Goal: Task Accomplishment & Management: Use online tool/utility

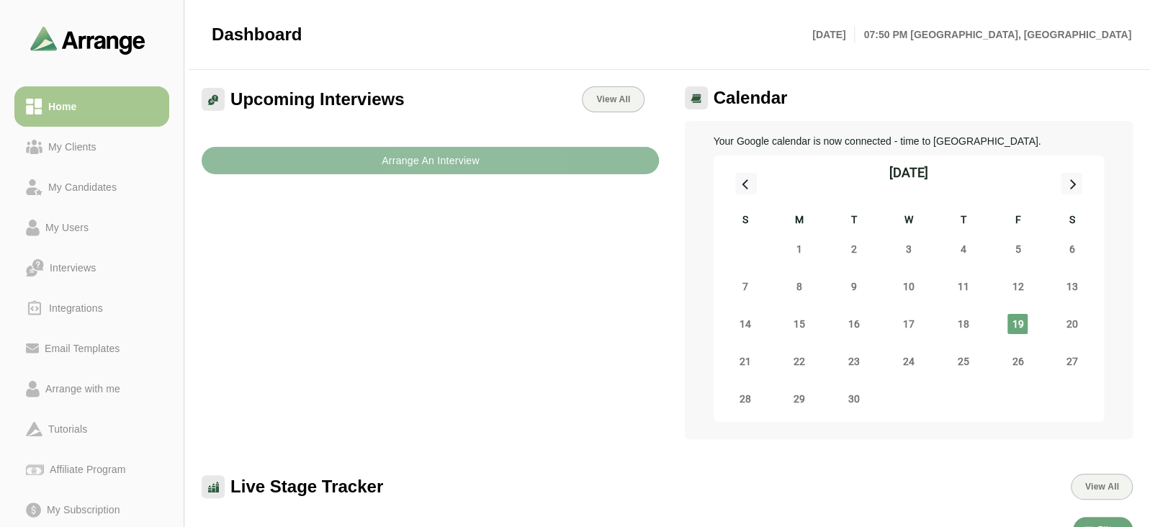
click at [369, 164] on button "Arrange An Interview" at bounding box center [430, 160] width 457 height 27
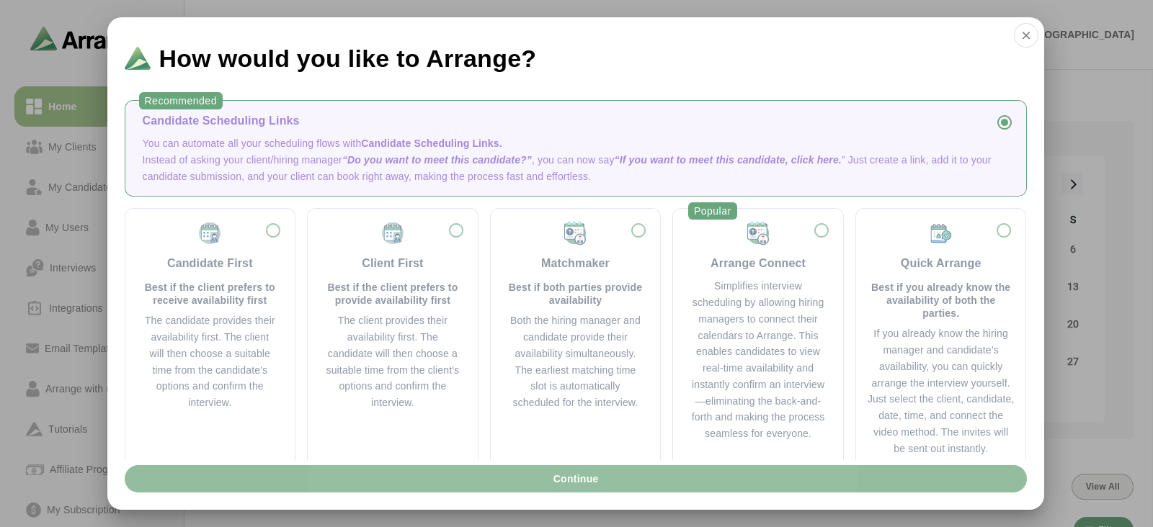
click at [548, 480] on button "Continue" at bounding box center [576, 478] width 902 height 27
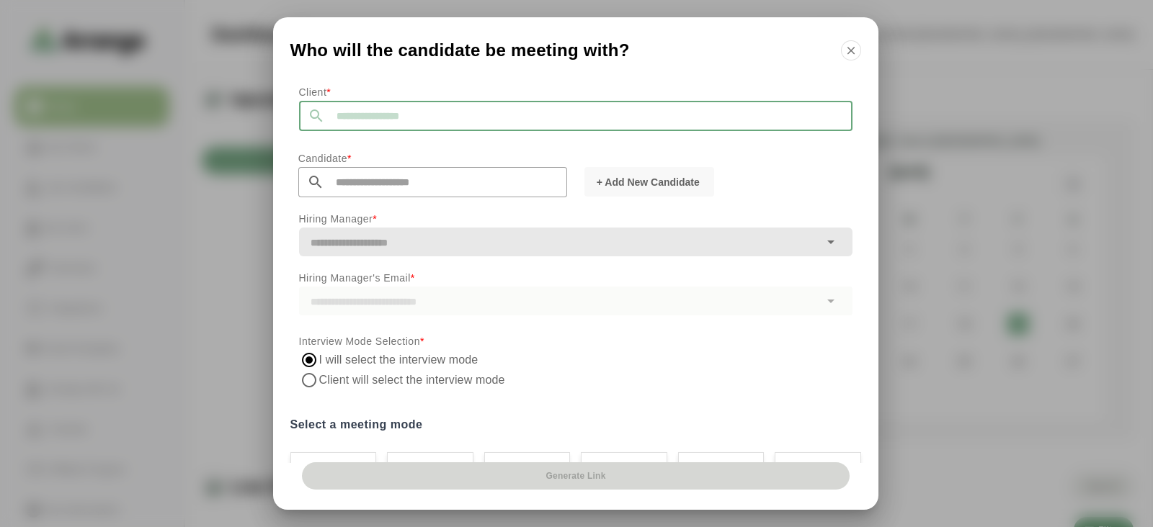
click at [431, 117] on input "text" at bounding box center [588, 116] width 527 height 30
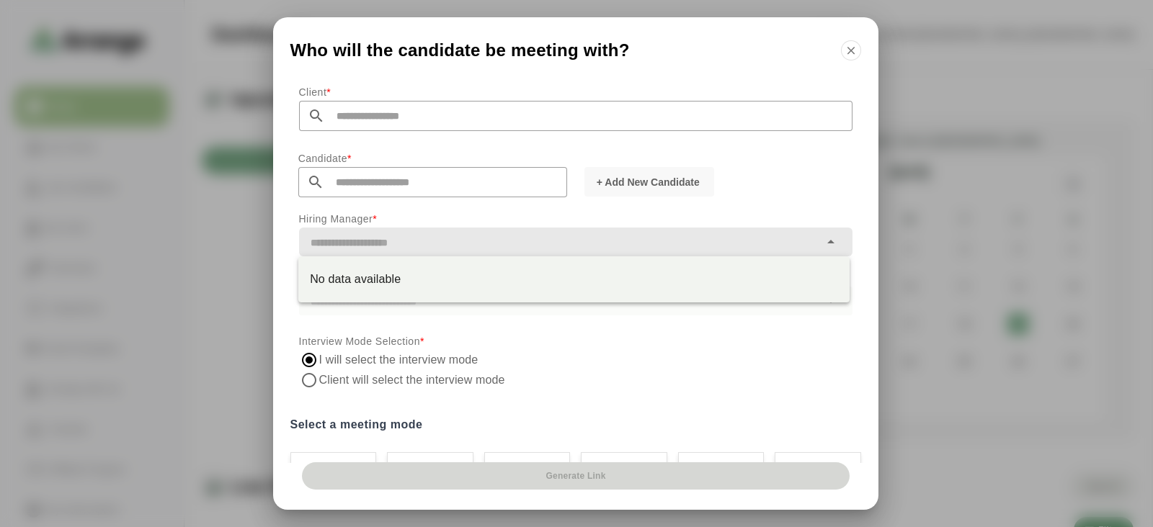
click at [424, 250] on input "text" at bounding box center [559, 243] width 520 height 20
click at [421, 280] on div "No data available" at bounding box center [574, 279] width 528 height 17
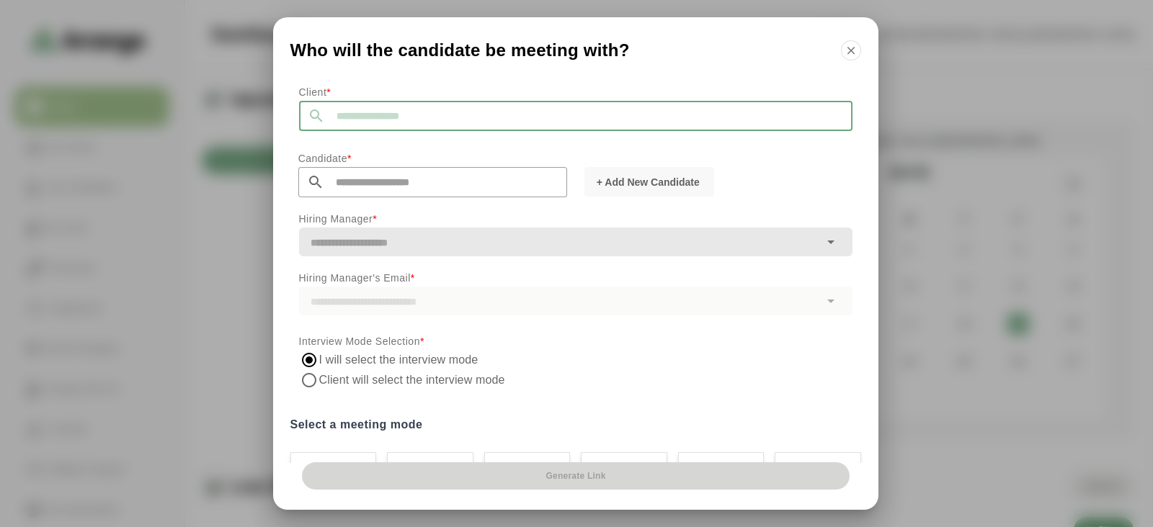
click at [389, 115] on input "text" at bounding box center [588, 116] width 527 height 30
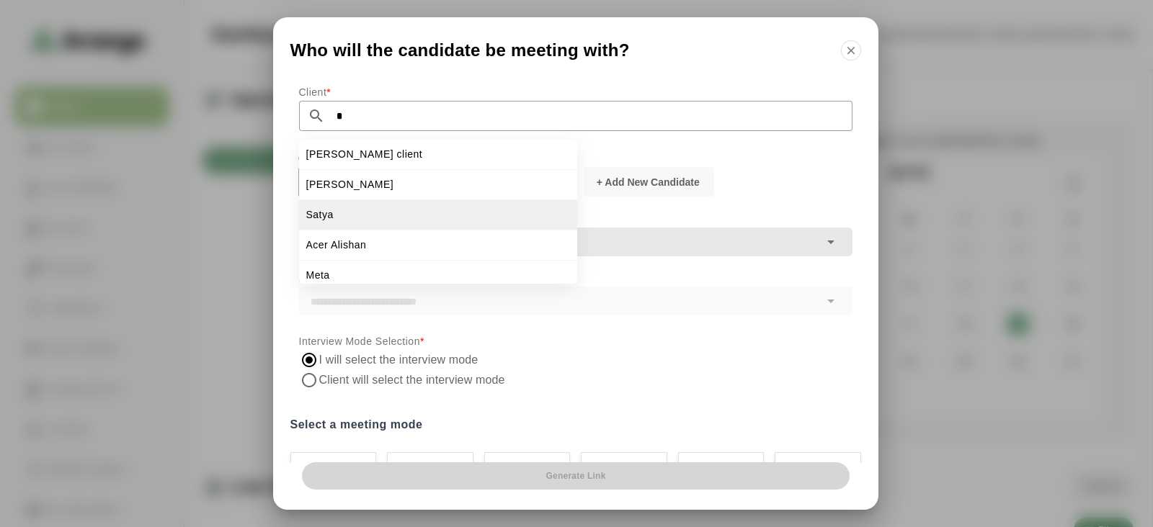
click at [357, 218] on li "Satya" at bounding box center [438, 215] width 278 height 30
type input "*****"
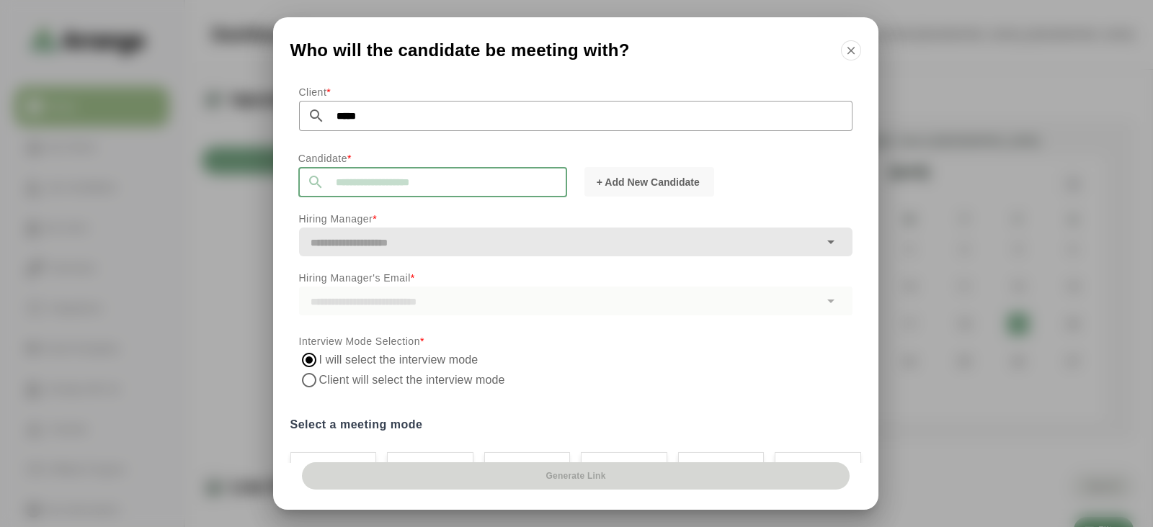
click at [357, 180] on input "text" at bounding box center [445, 182] width 243 height 30
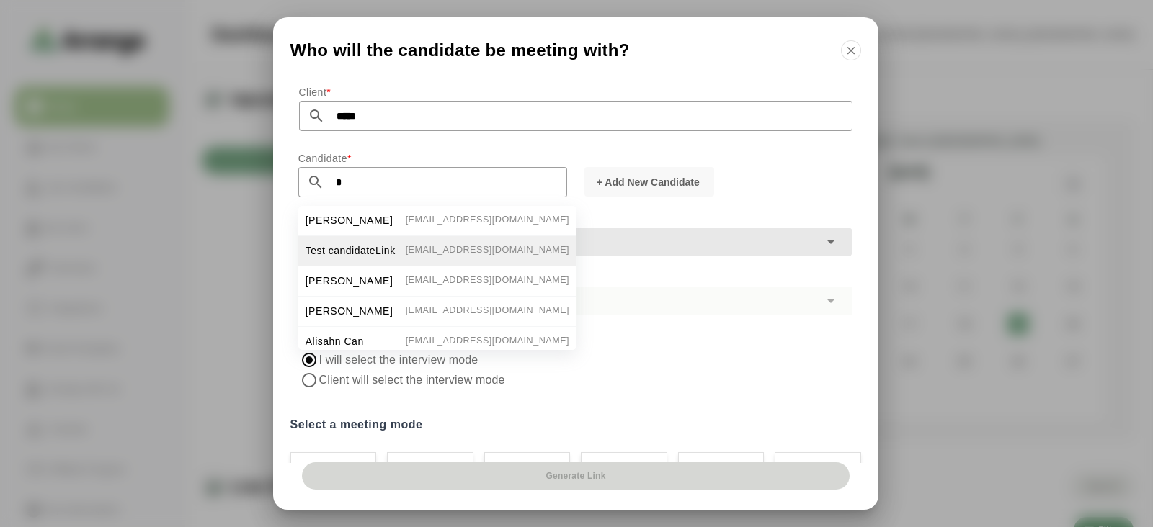
click at [364, 246] on span "Test candidateLink" at bounding box center [350, 250] width 90 height 15
type input "**********"
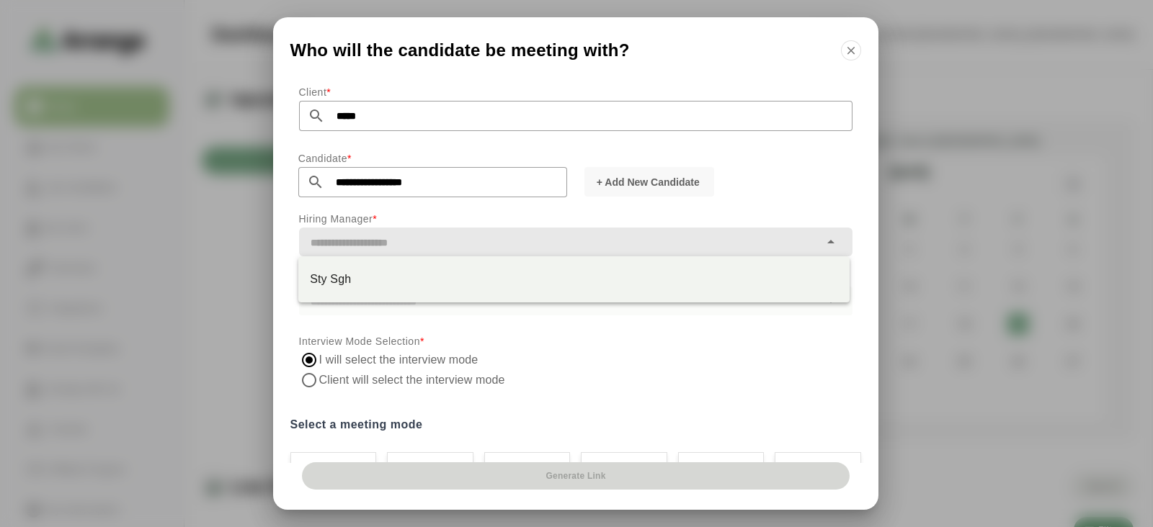
click at [364, 246] on input "text" at bounding box center [559, 243] width 520 height 20
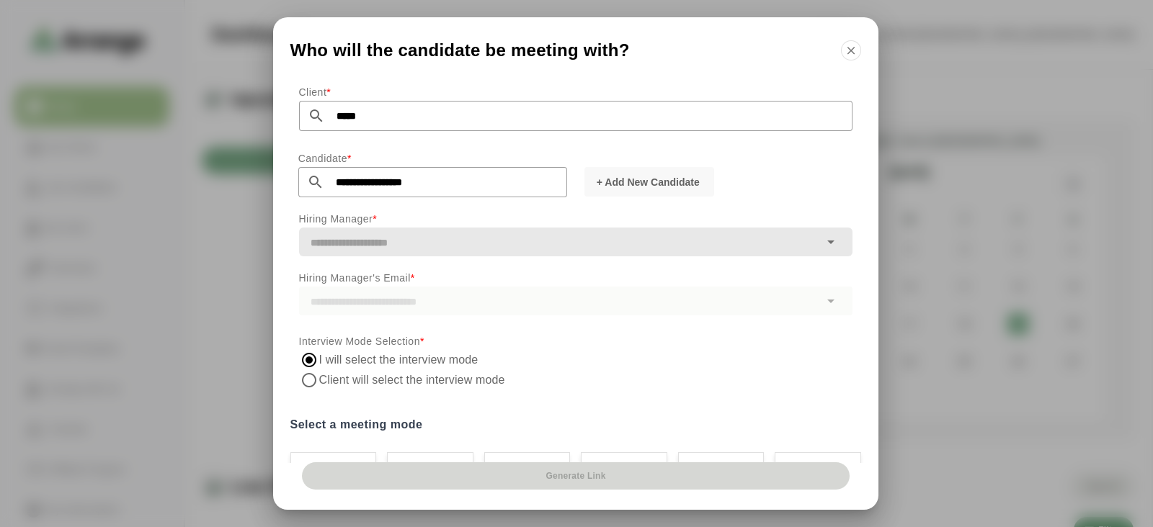
click at [443, 318] on div "Hiring Manager's Email *" at bounding box center [575, 292] width 571 height 63
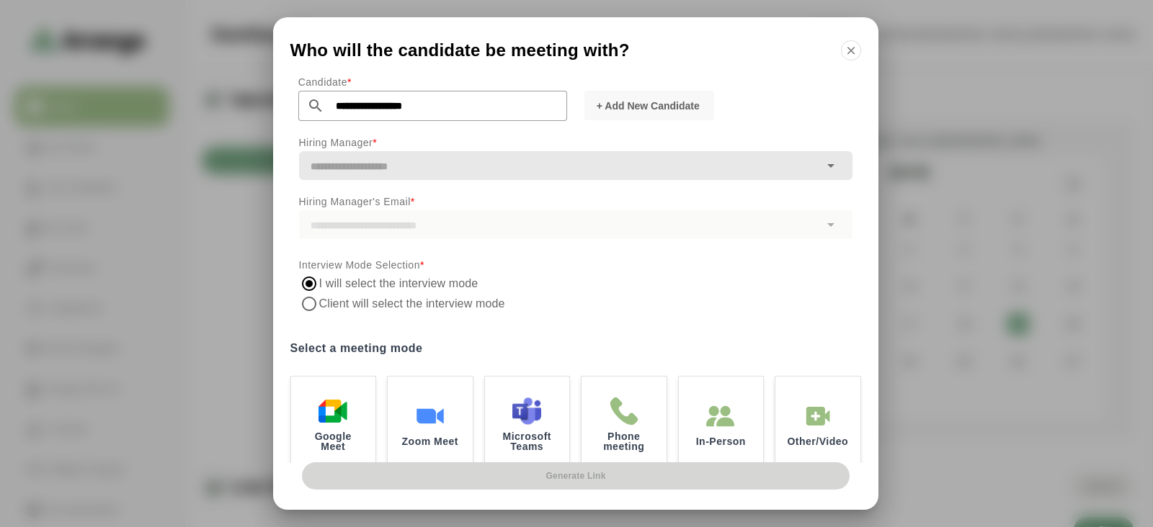
scroll to position [77, 0]
click at [326, 421] on img at bounding box center [333, 408] width 30 height 30
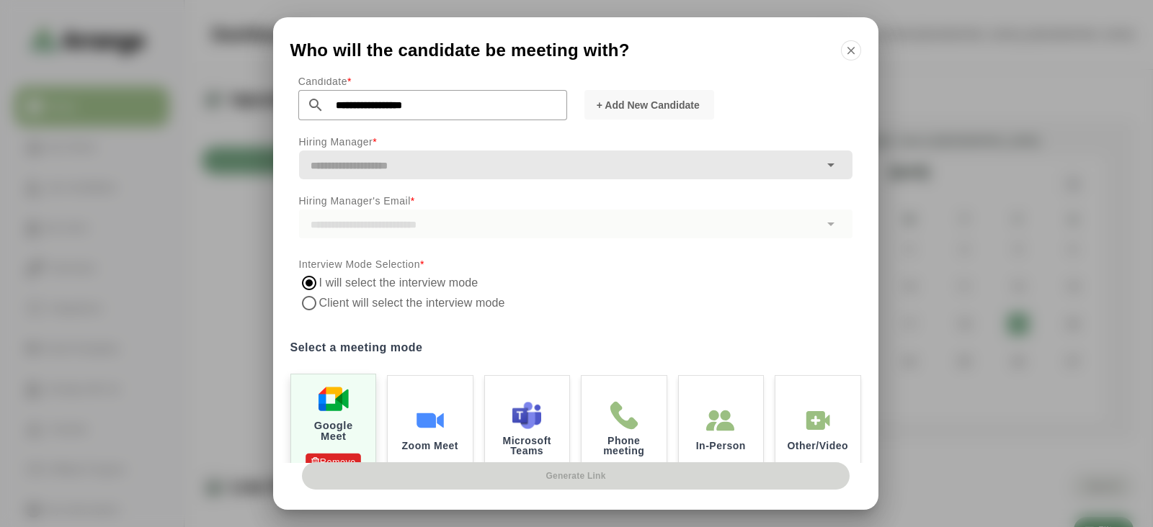
scroll to position [185, 0]
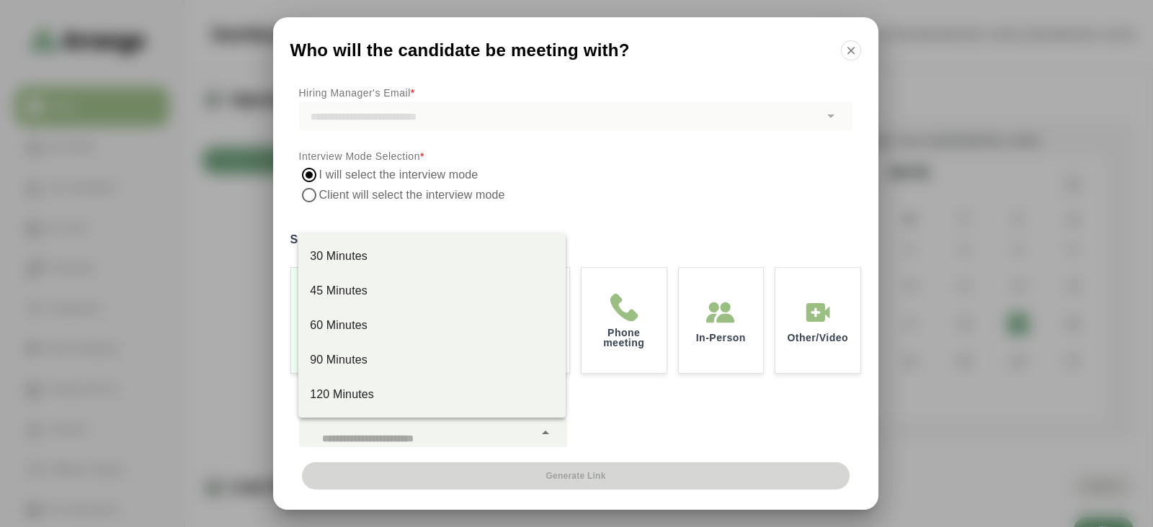
click at [339, 429] on div at bounding box center [416, 433] width 235 height 29
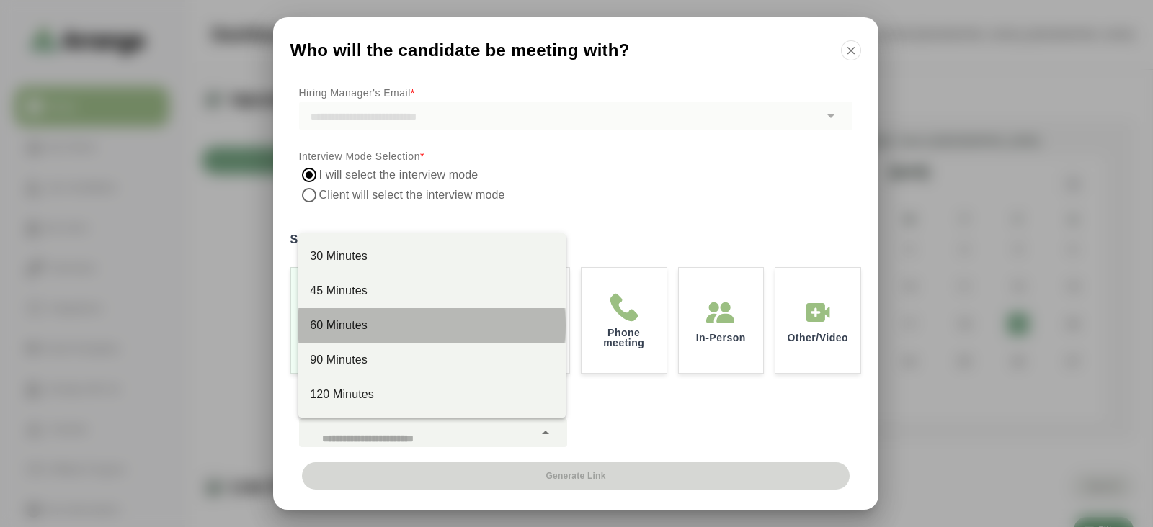
click at [363, 322] on div "60 Minutes" at bounding box center [431, 325] width 243 height 17
type input "****"
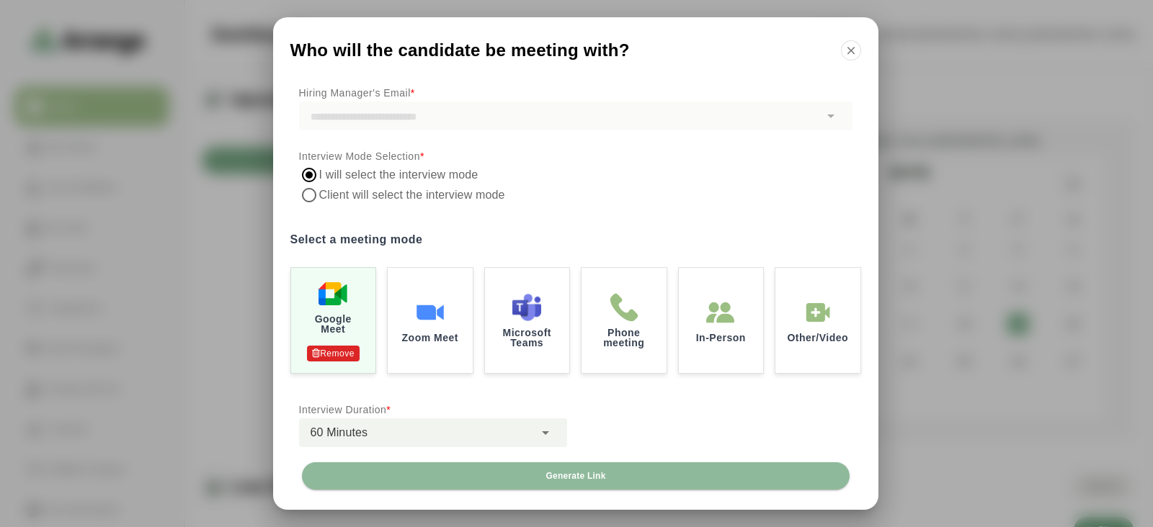
click at [541, 205] on div at bounding box center [575, 213] width 553 height 16
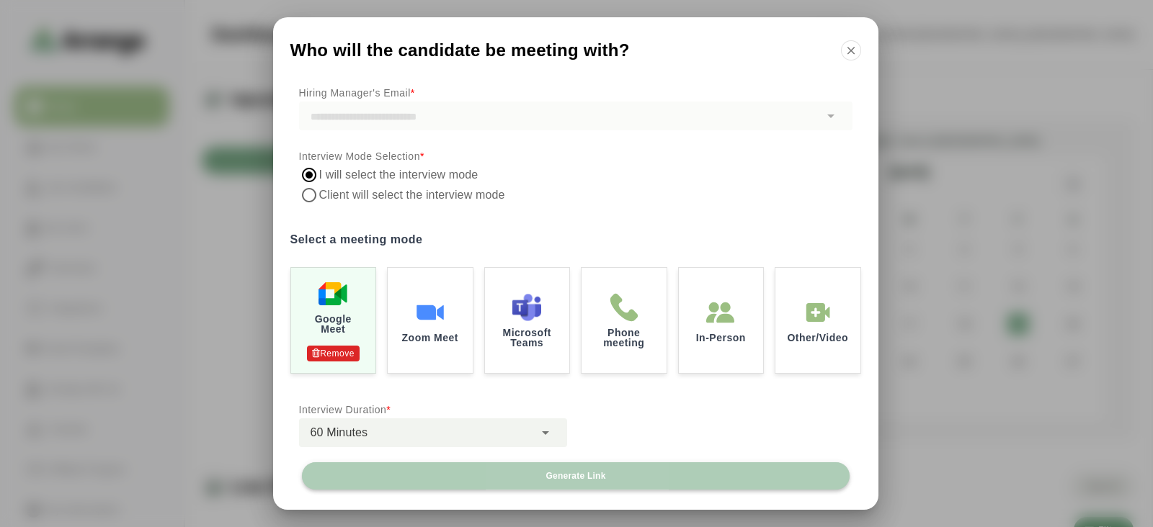
click at [580, 469] on button "Generate Link" at bounding box center [575, 475] width 547 height 27
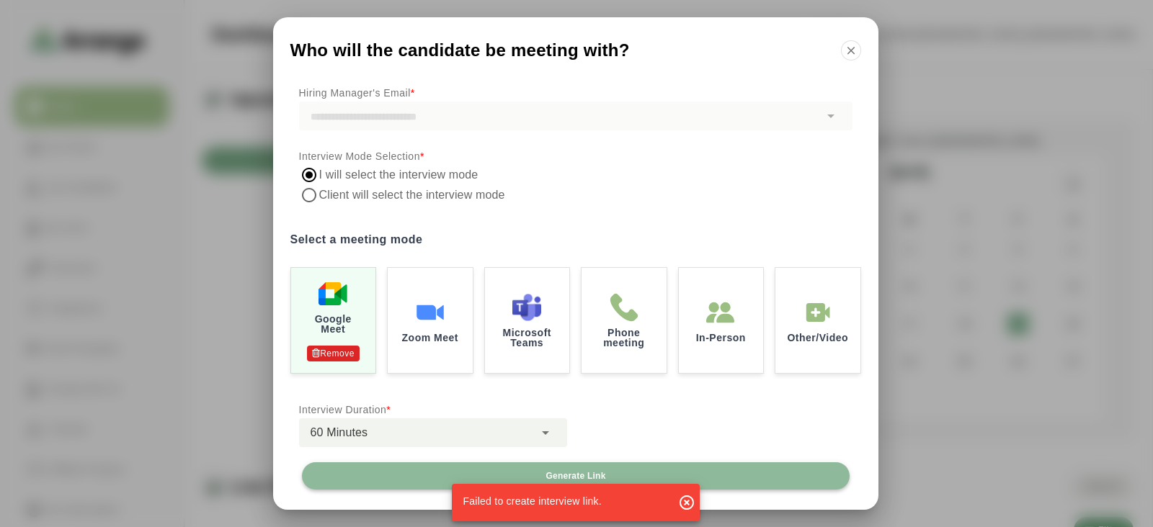
scroll to position [0, 0]
